Goal: Transaction & Acquisition: Purchase product/service

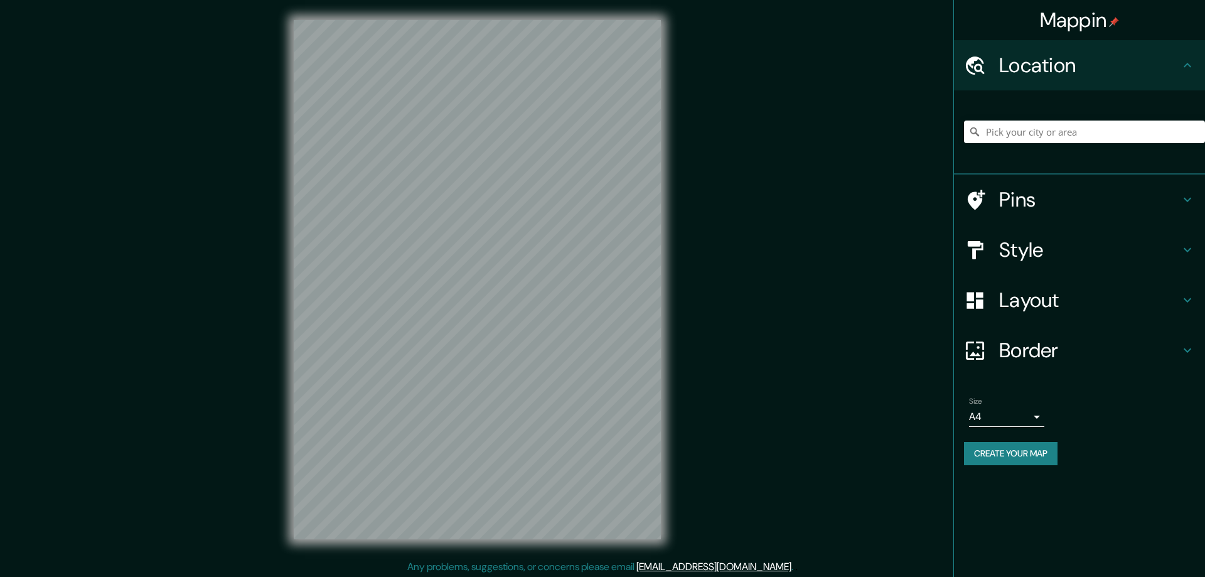
click at [1011, 255] on h4 "Style" at bounding box center [1089, 249] width 181 height 25
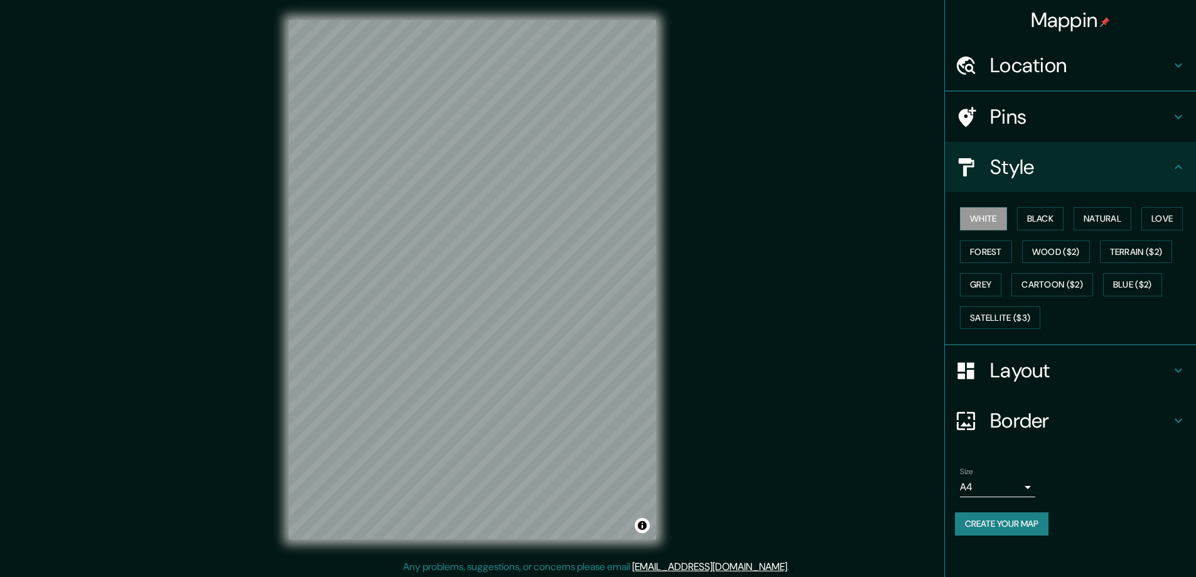
click at [1005, 192] on div "Style" at bounding box center [1070, 167] width 251 height 50
click at [1032, 277] on button "Cartoon ($2)" at bounding box center [1052, 284] width 82 height 23
click at [1033, 217] on button "Black" at bounding box center [1040, 218] width 47 height 23
click at [1007, 368] on h4 "Layout" at bounding box center [1080, 370] width 181 height 25
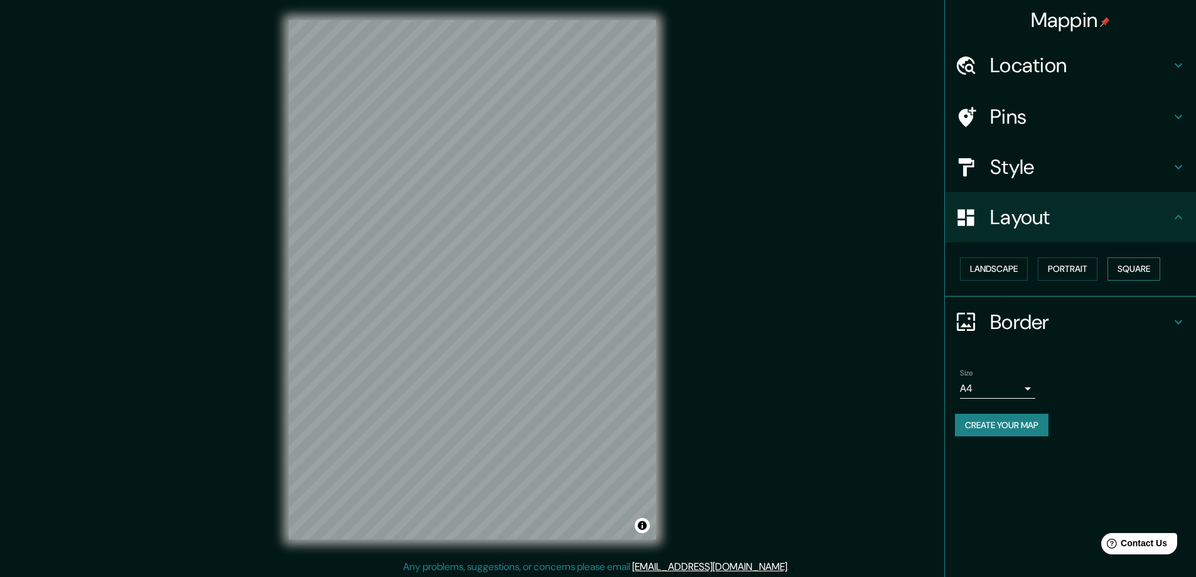
click at [1144, 264] on button "Square" at bounding box center [1133, 268] width 53 height 23
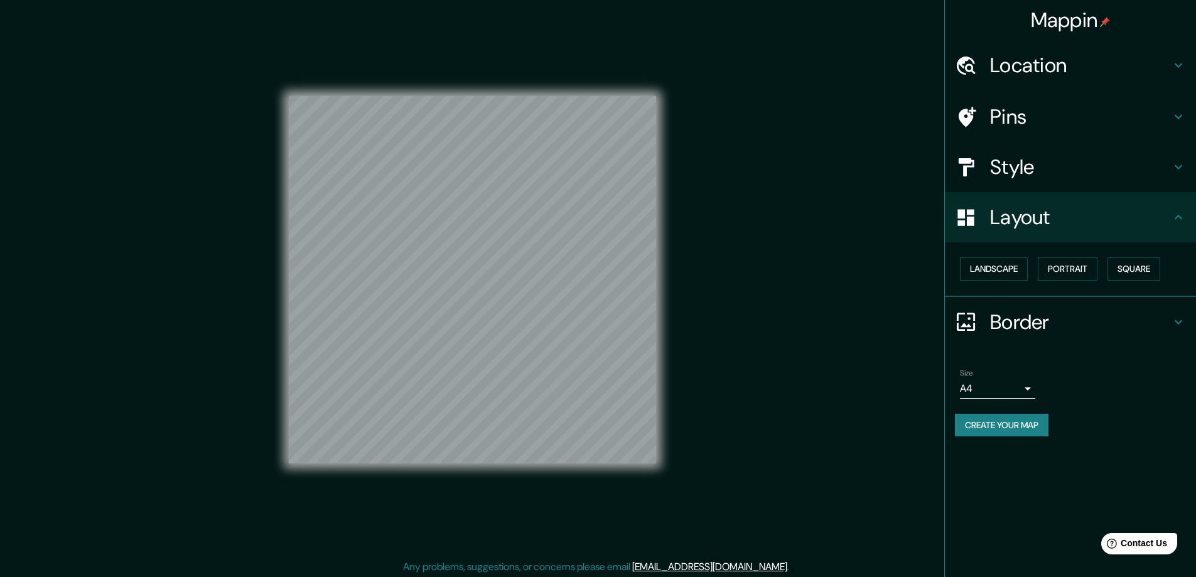
click at [1025, 388] on body "Mappin Location Pins Style Layout Landscape Portrait Square Border Choose a bor…" at bounding box center [598, 288] width 1196 height 577
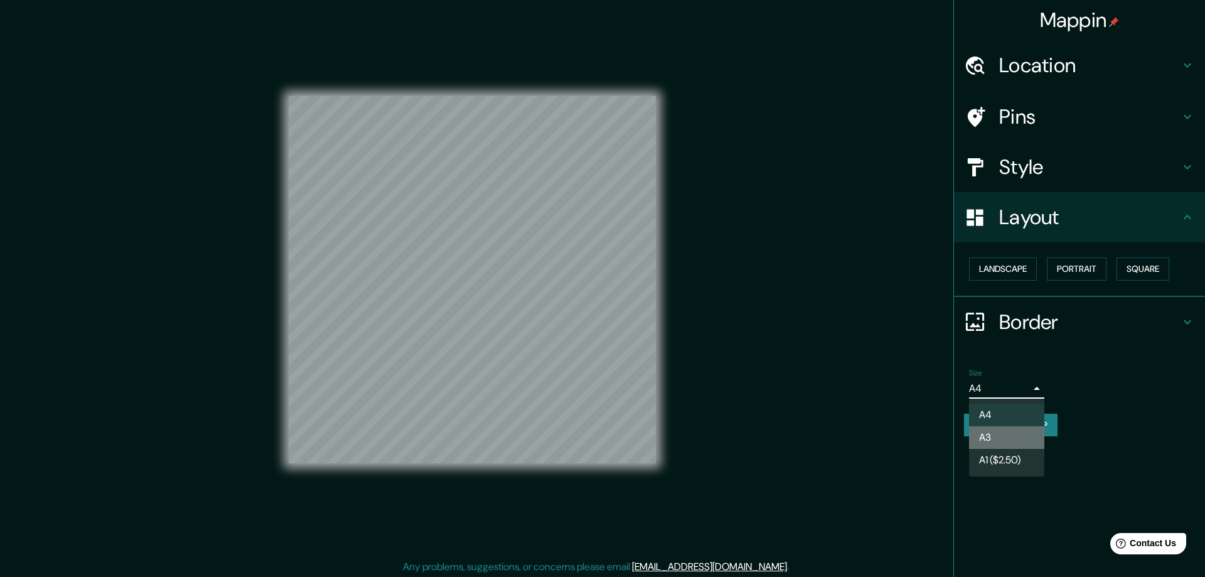
drag, startPoint x: 990, startPoint y: 436, endPoint x: 939, endPoint y: 396, distance: 65.3
click at [989, 435] on li "A3" at bounding box center [1006, 437] width 75 height 23
type input "a4"
